Goal: Use online tool/utility: Utilize a website feature to perform a specific function

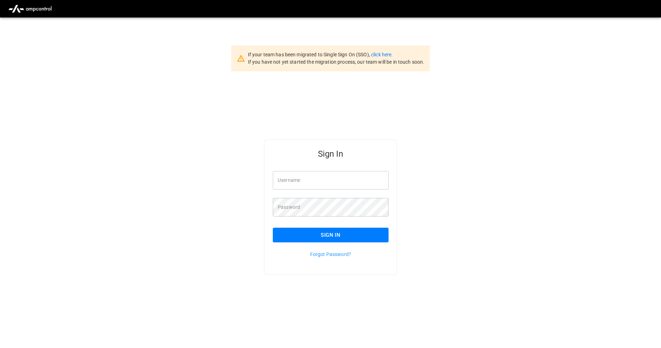
click at [453, 40] on div "If your team has been migrated to Single Sign On (SSO), click here. If you have…" at bounding box center [330, 191] width 661 height 348
type input "**********"
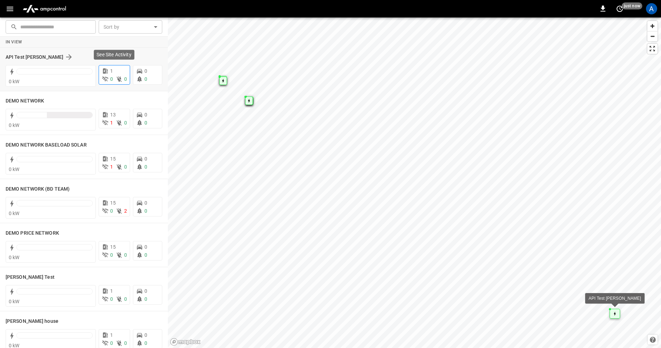
click at [119, 73] on div "1" at bounding box center [114, 71] width 25 height 7
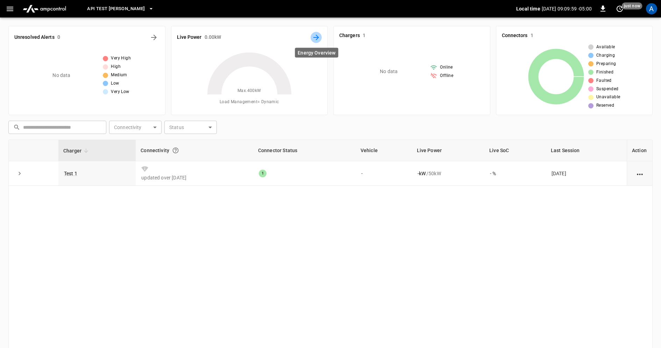
click at [319, 40] on icon "Energy Overview" at bounding box center [316, 37] width 8 height 8
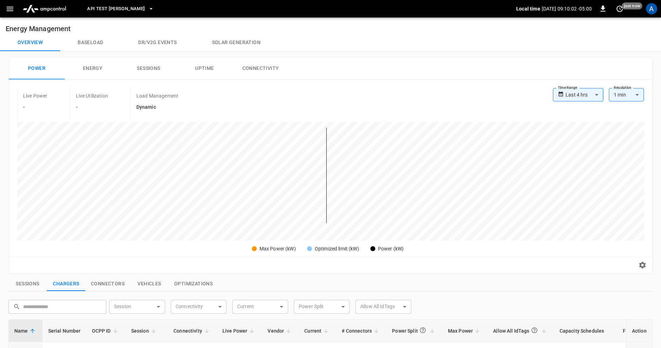
click at [9, 11] on icon "button" at bounding box center [10, 9] width 7 height 5
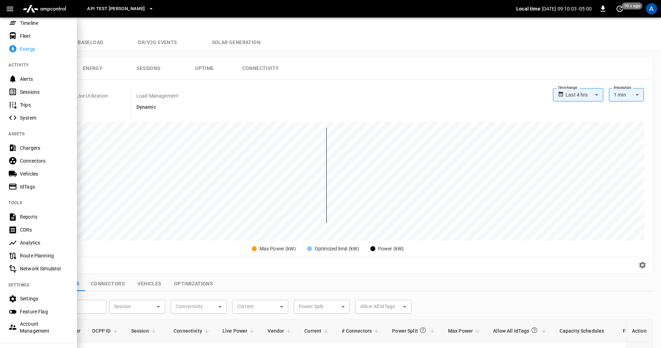
scroll to position [96, 0]
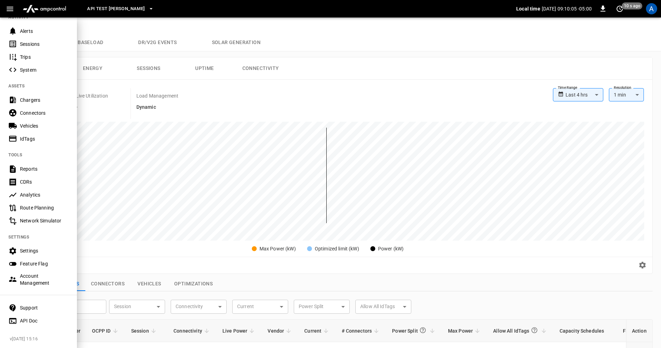
click at [34, 221] on div "Network Simulator" at bounding box center [44, 220] width 49 height 7
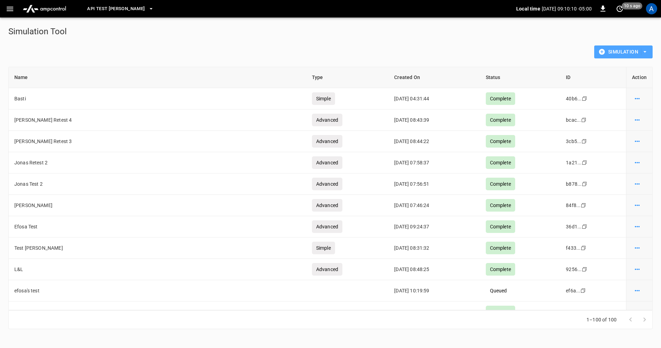
click at [645, 52] on icon "button" at bounding box center [645, 51] width 7 height 7
click at [623, 69] on li "Advanced Simulation" at bounding box center [624, 67] width 58 height 12
